Goal: Browse casually

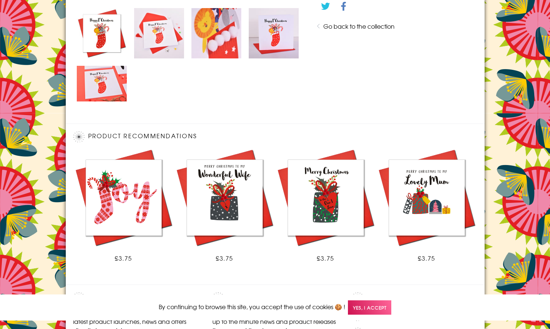
scroll to position [472, 0]
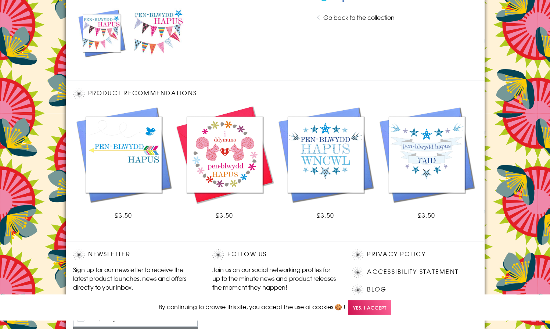
scroll to position [429, 0]
